Goal: Information Seeking & Learning: Learn about a topic

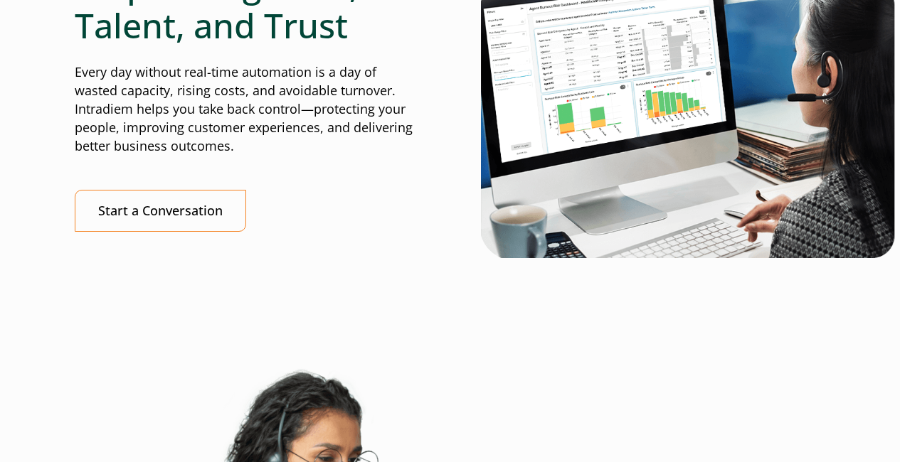
scroll to position [3556, 0]
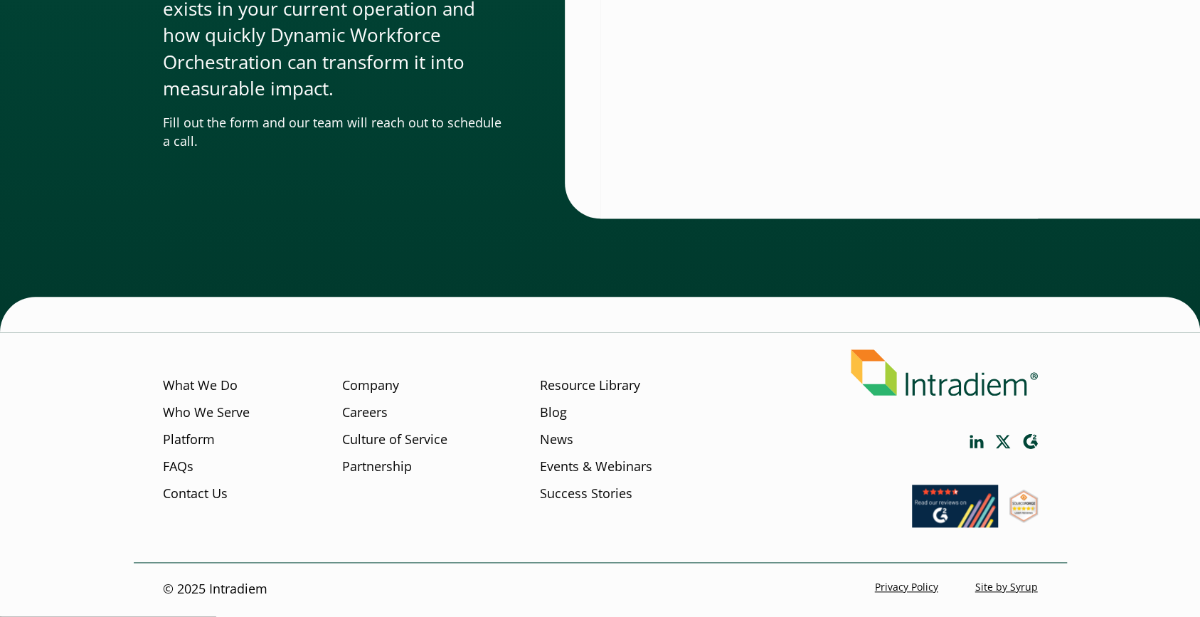
scroll to position [4350, 0]
